Goal: Information Seeking & Learning: Learn about a topic

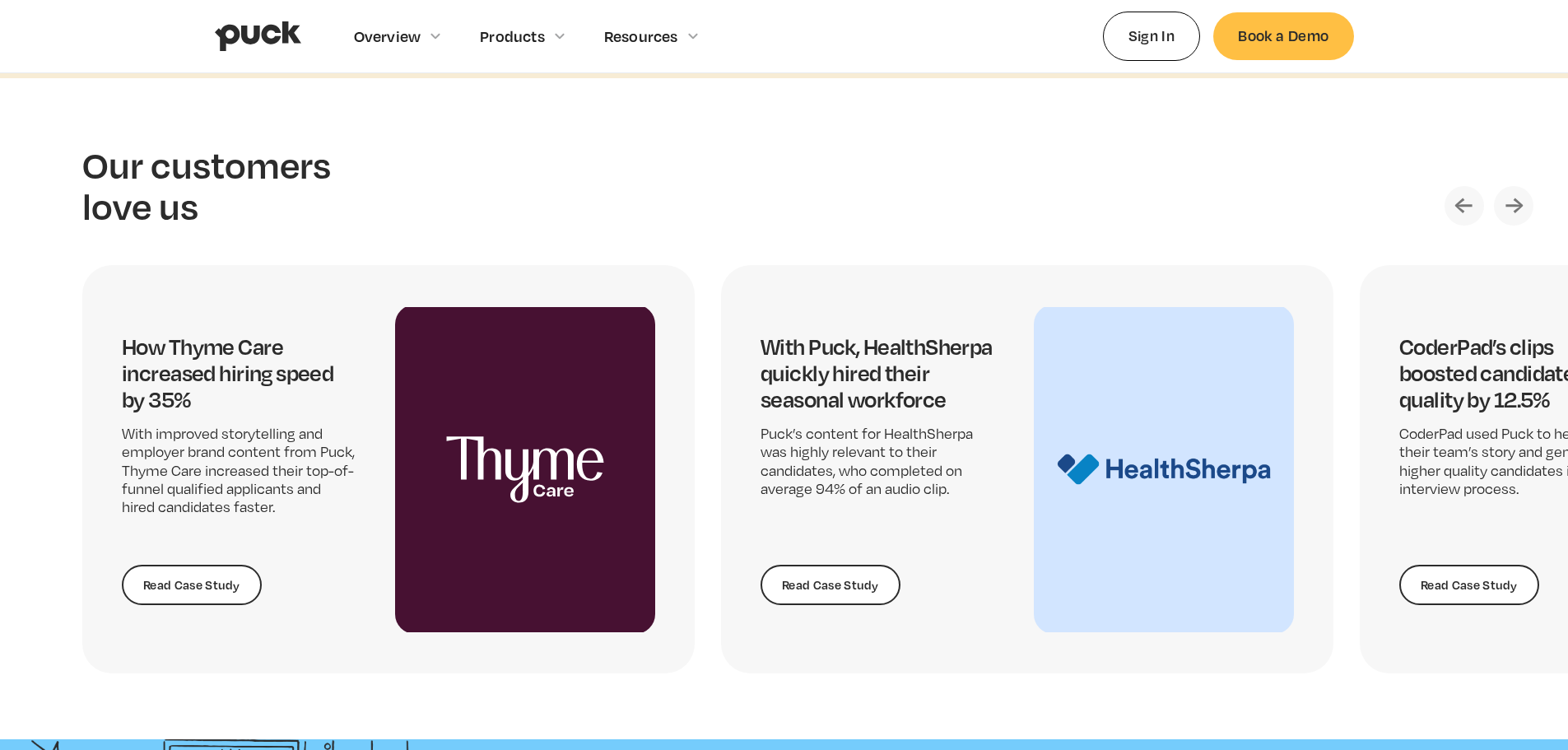
scroll to position [3539, 0]
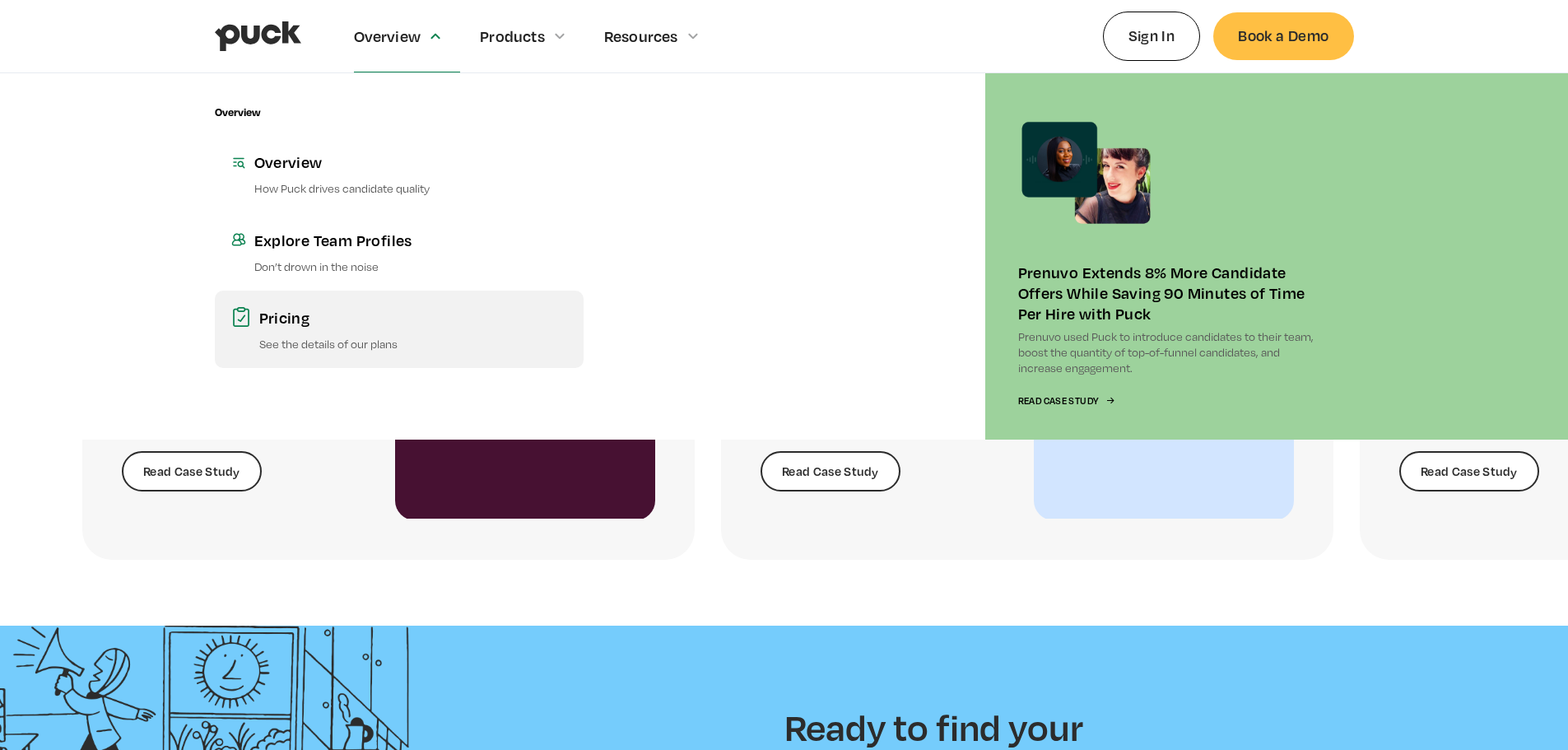
click at [280, 324] on div "Pricing" at bounding box center [413, 318] width 308 height 21
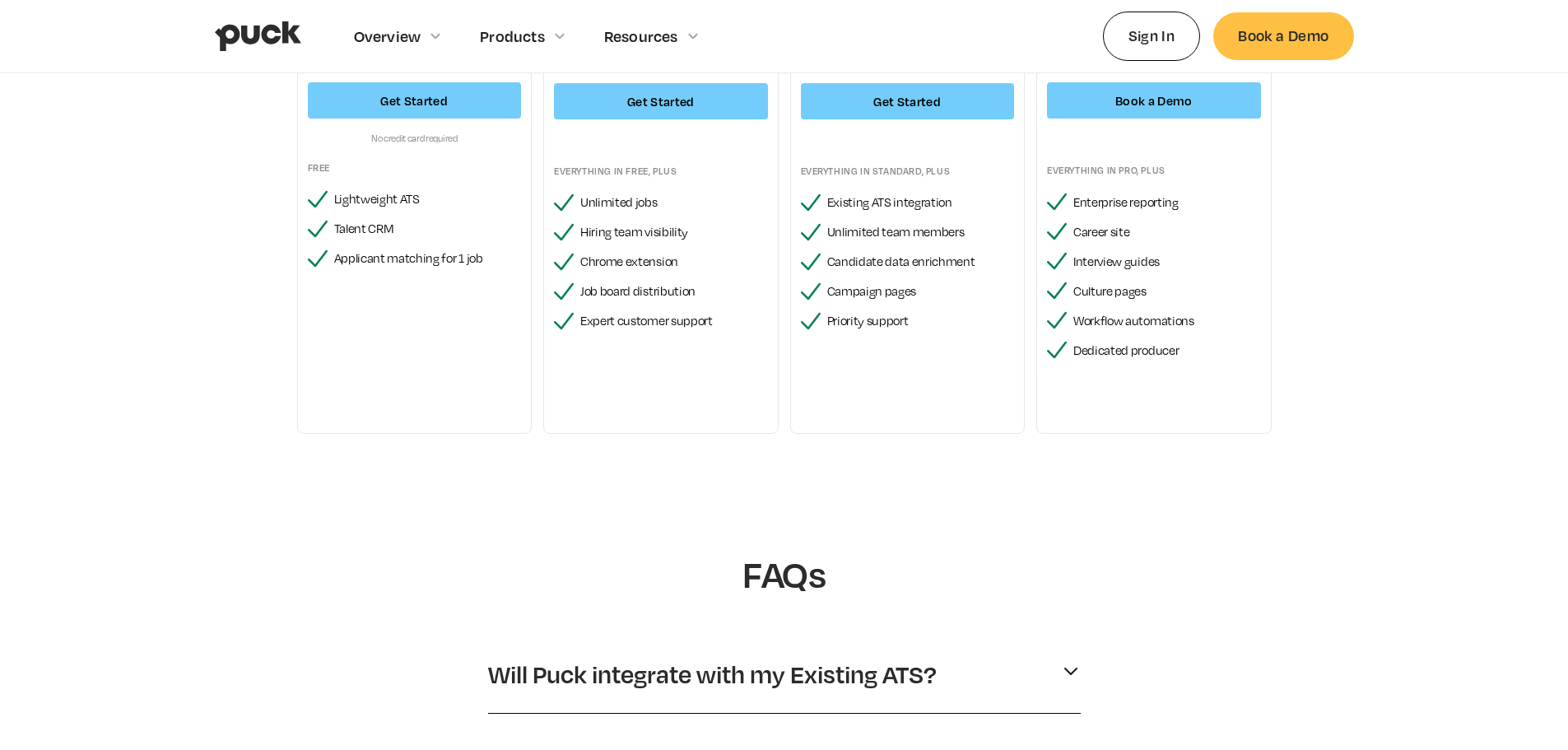
scroll to position [658, 0]
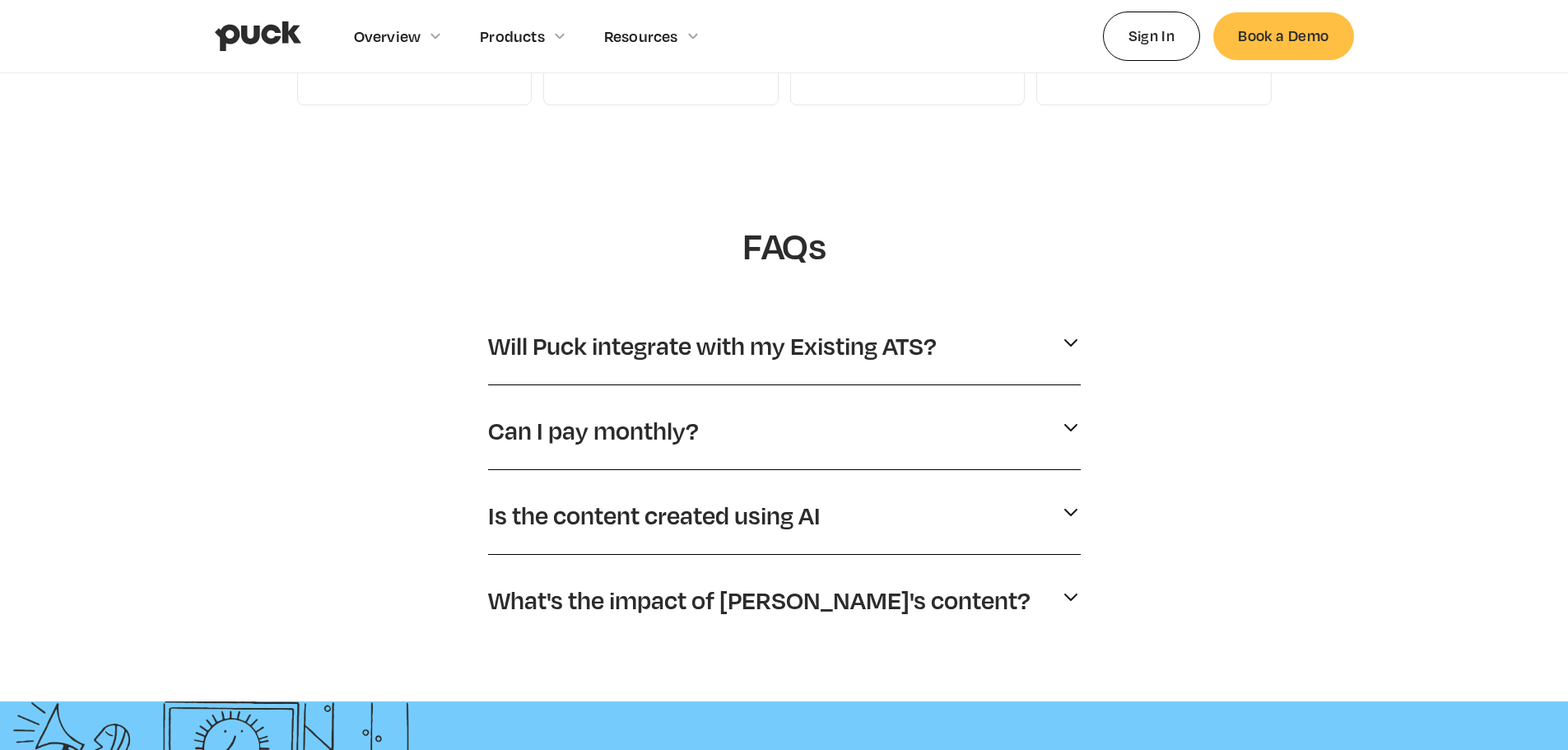
click at [552, 432] on p "Can I pay monthly?" at bounding box center [593, 430] width 210 height 31
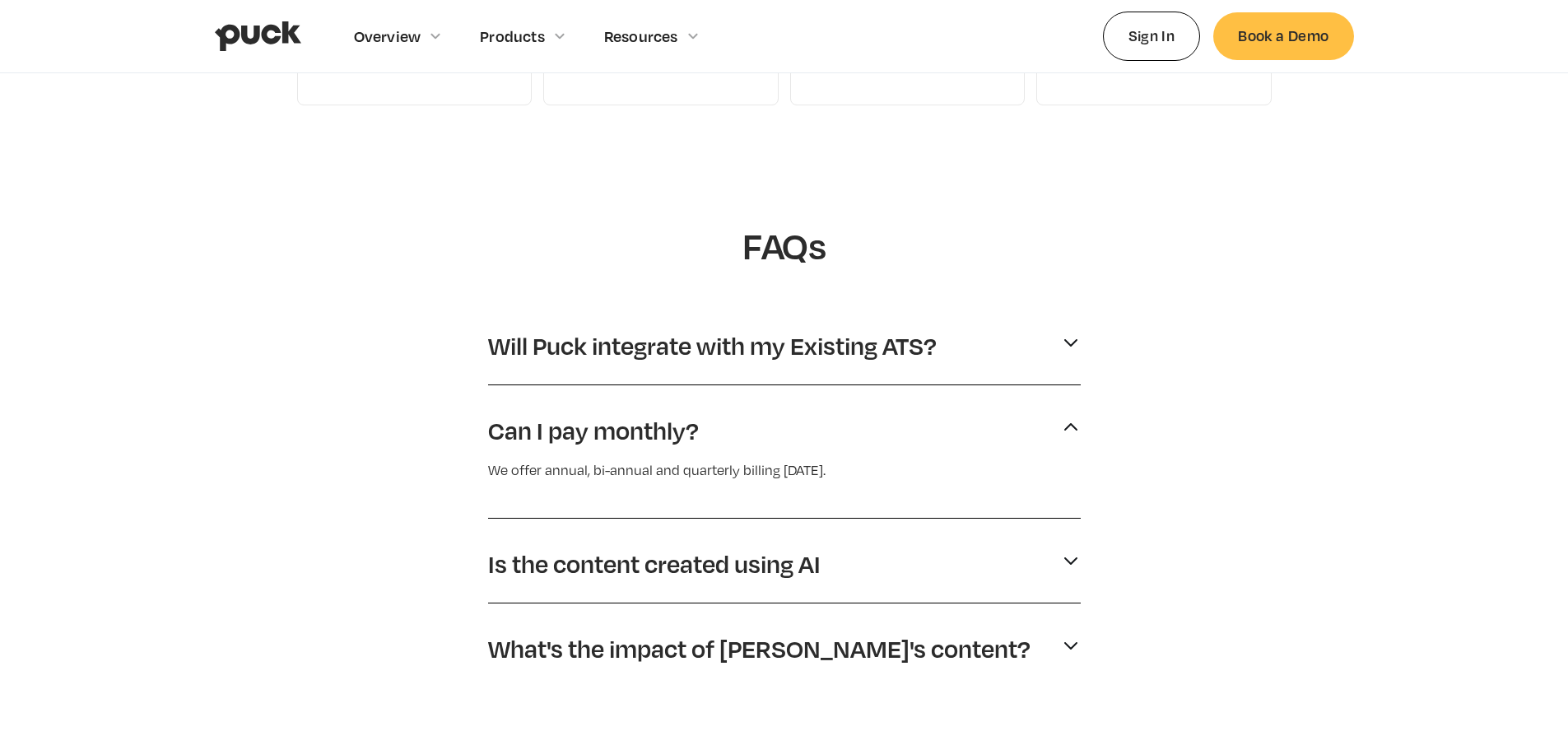
click at [554, 429] on p "Can I pay monthly?" at bounding box center [593, 430] width 210 height 31
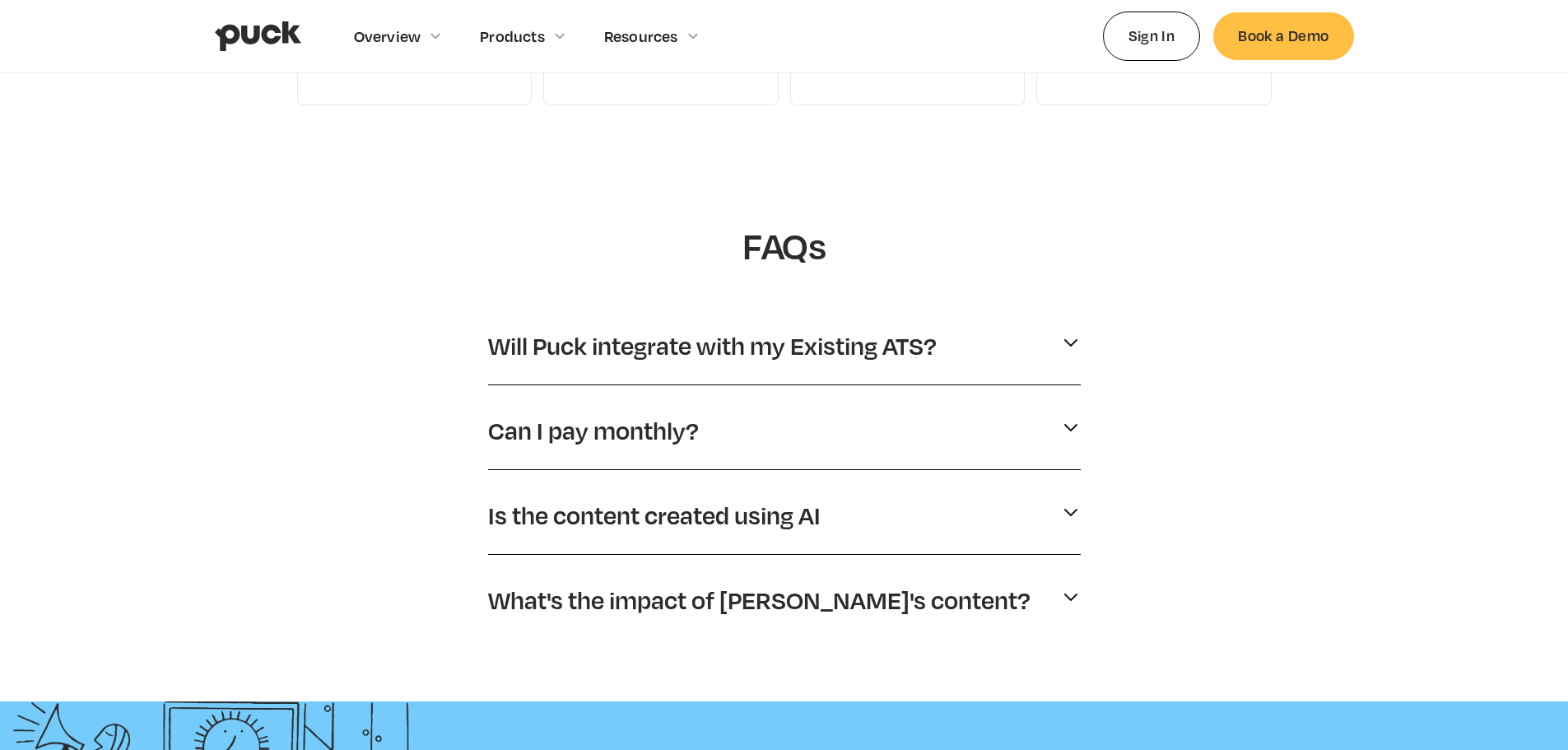
click at [581, 354] on p "Will Puck integrate with my Existing ATS?" at bounding box center [712, 346] width 449 height 31
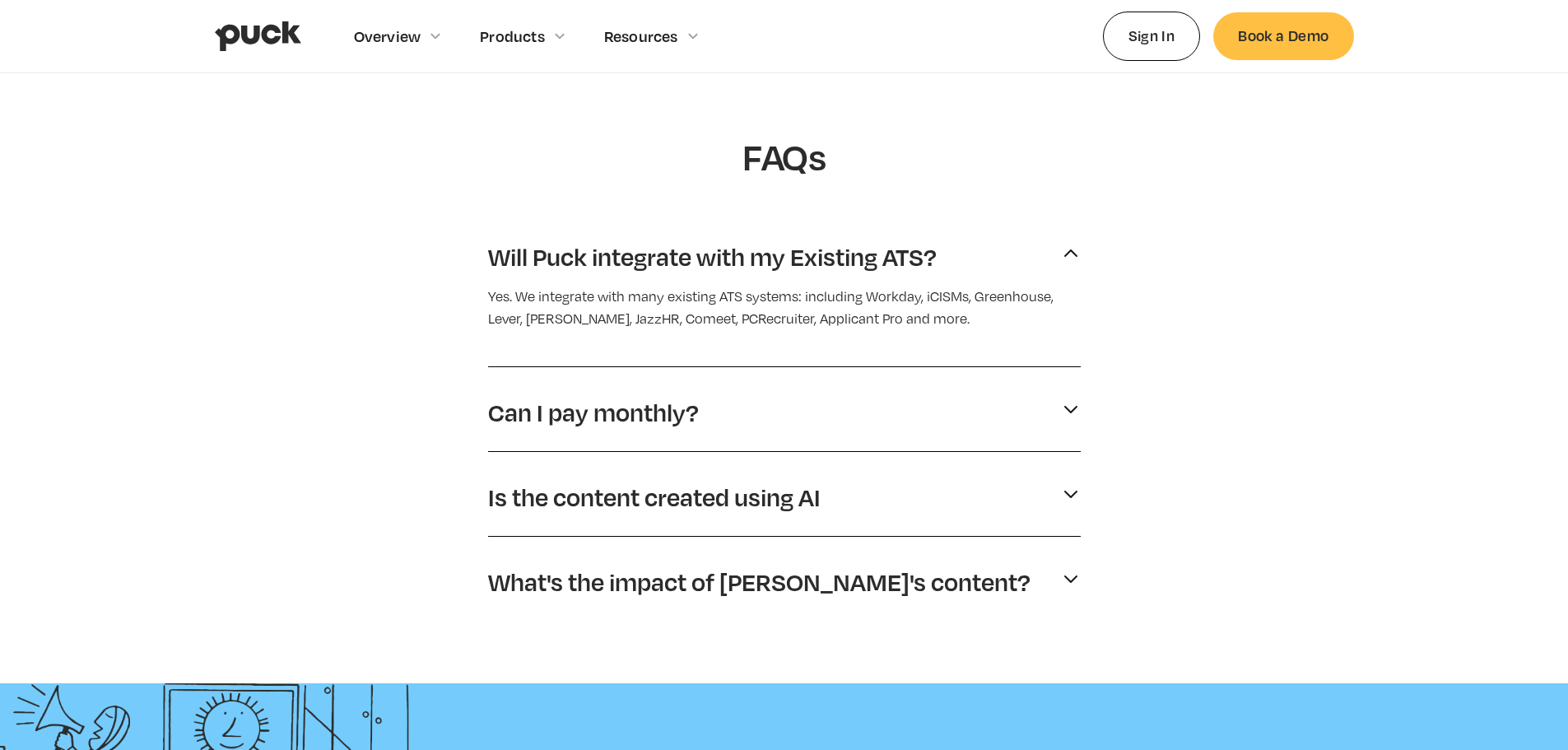
scroll to position [823, 0]
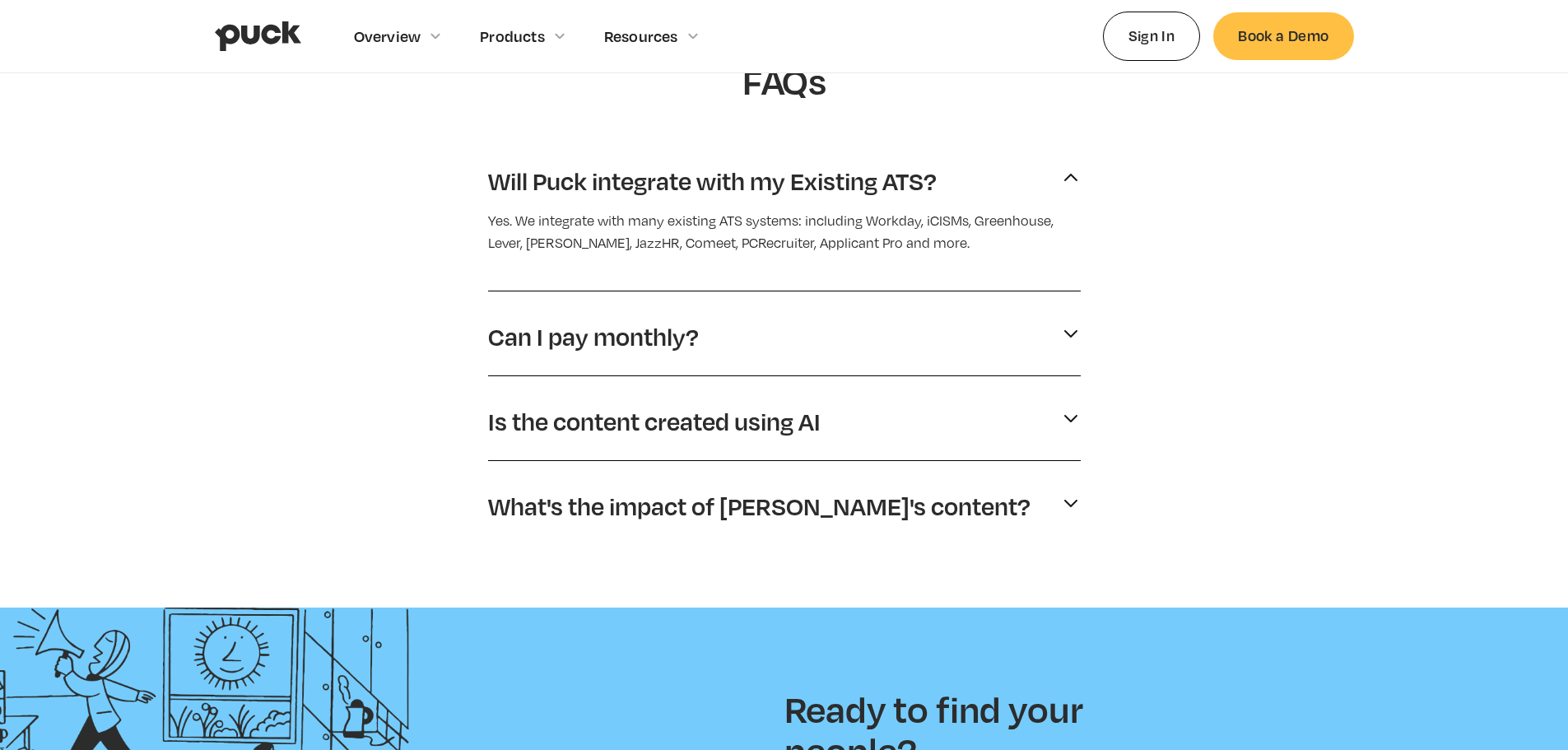
click at [783, 505] on p "What's the impact of Puck's content?" at bounding box center [759, 506] width 542 height 31
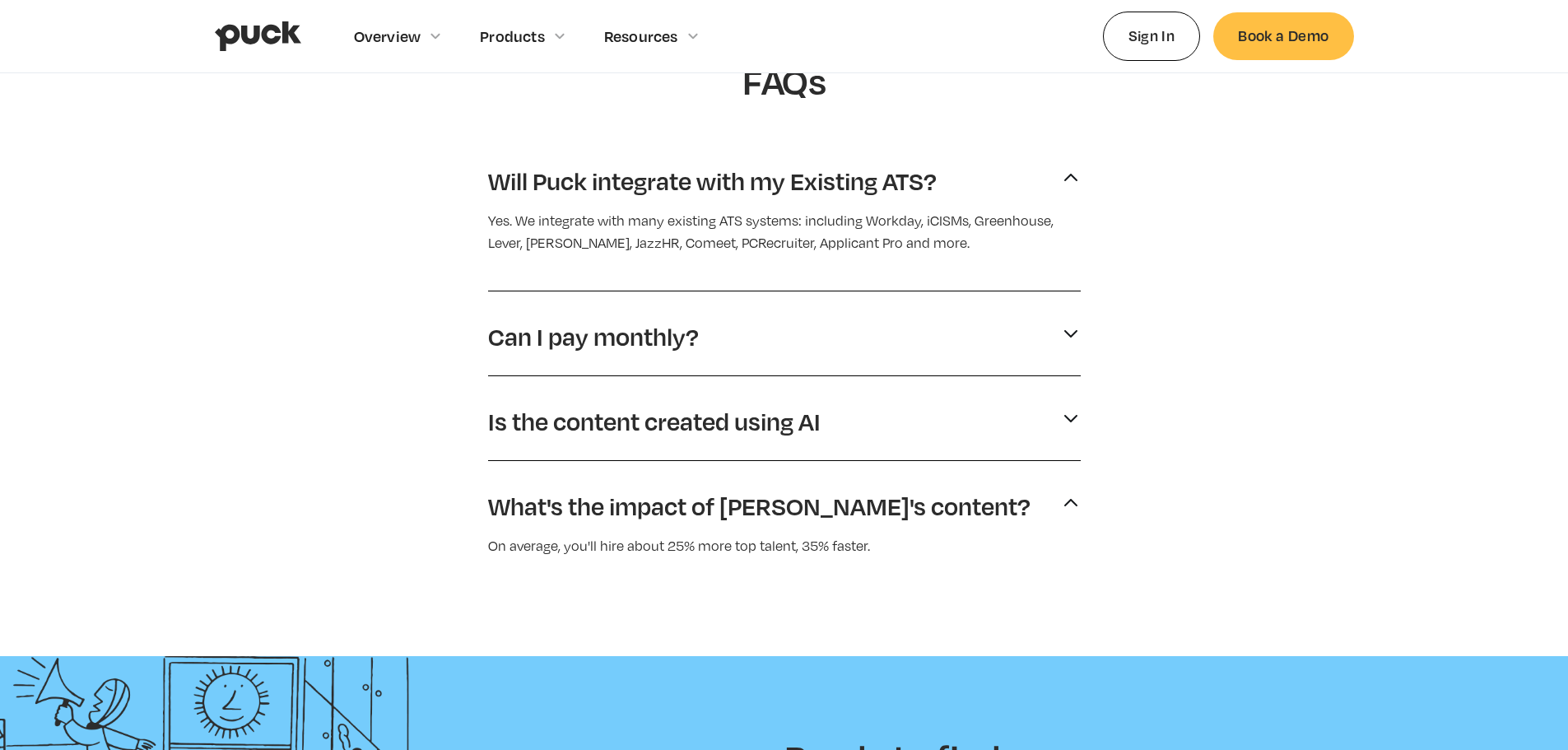
click at [736, 437] on div "Is the content created using AI" at bounding box center [784, 421] width 593 height 45
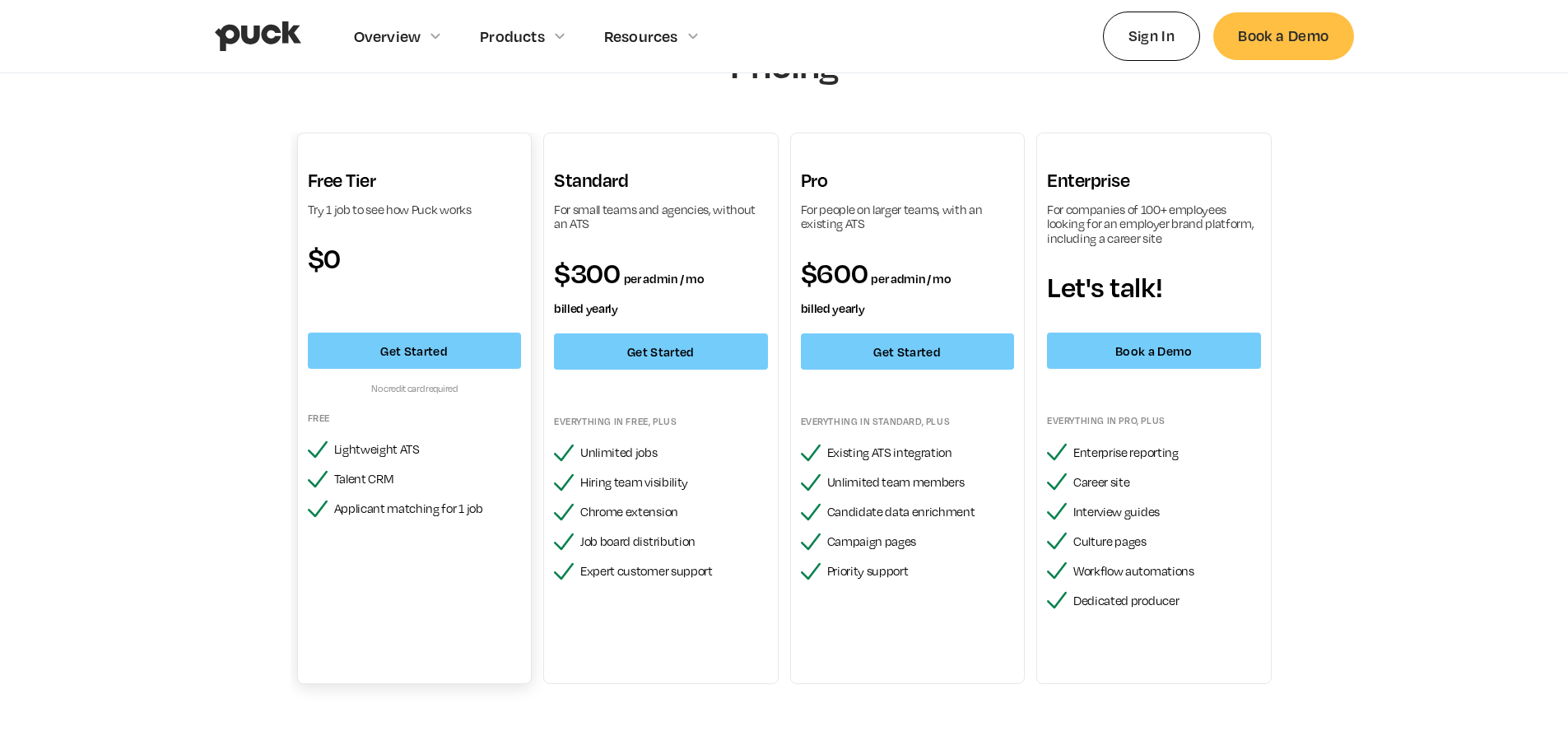
scroll to position [0, 0]
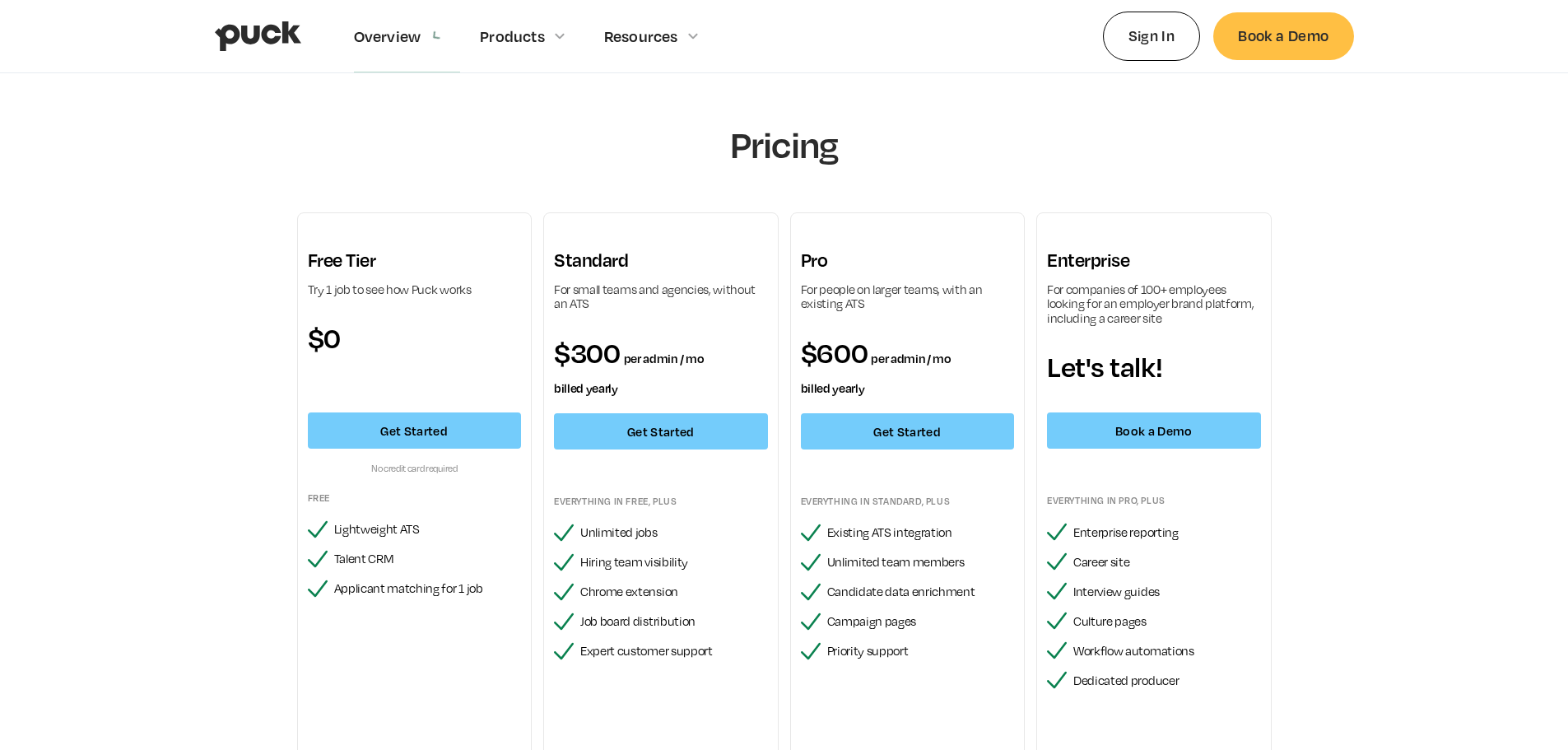
click at [206, 50] on div "Overview Overview Overview How Puck drives candidate quality Explore Team Profi…" at bounding box center [784, 37] width 1568 height 73
click at [253, 38] on img "home" at bounding box center [258, 37] width 86 height 31
